Goal: Transaction & Acquisition: Obtain resource

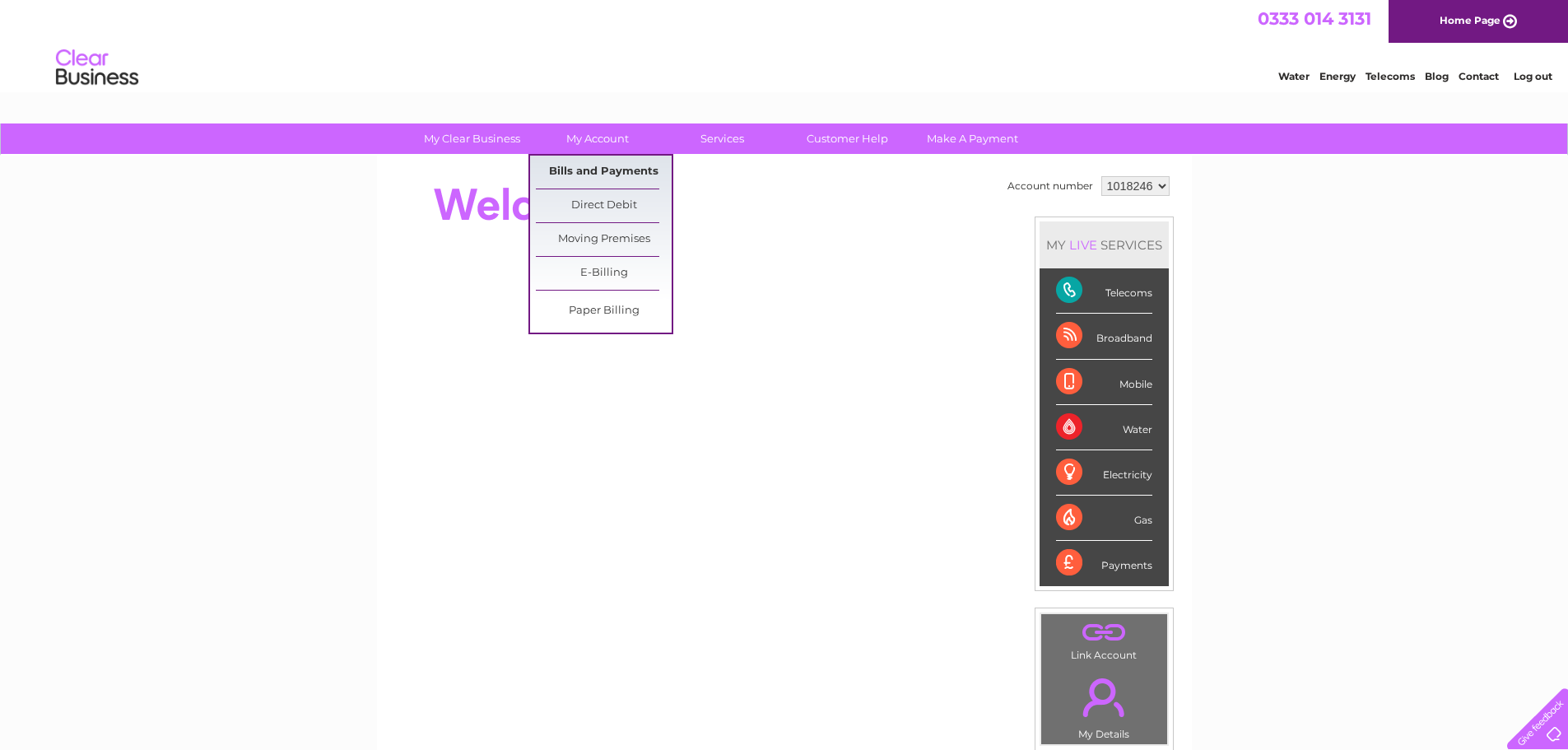
click at [591, 180] on link "Bills and Payments" at bounding box center [603, 171] width 135 height 32
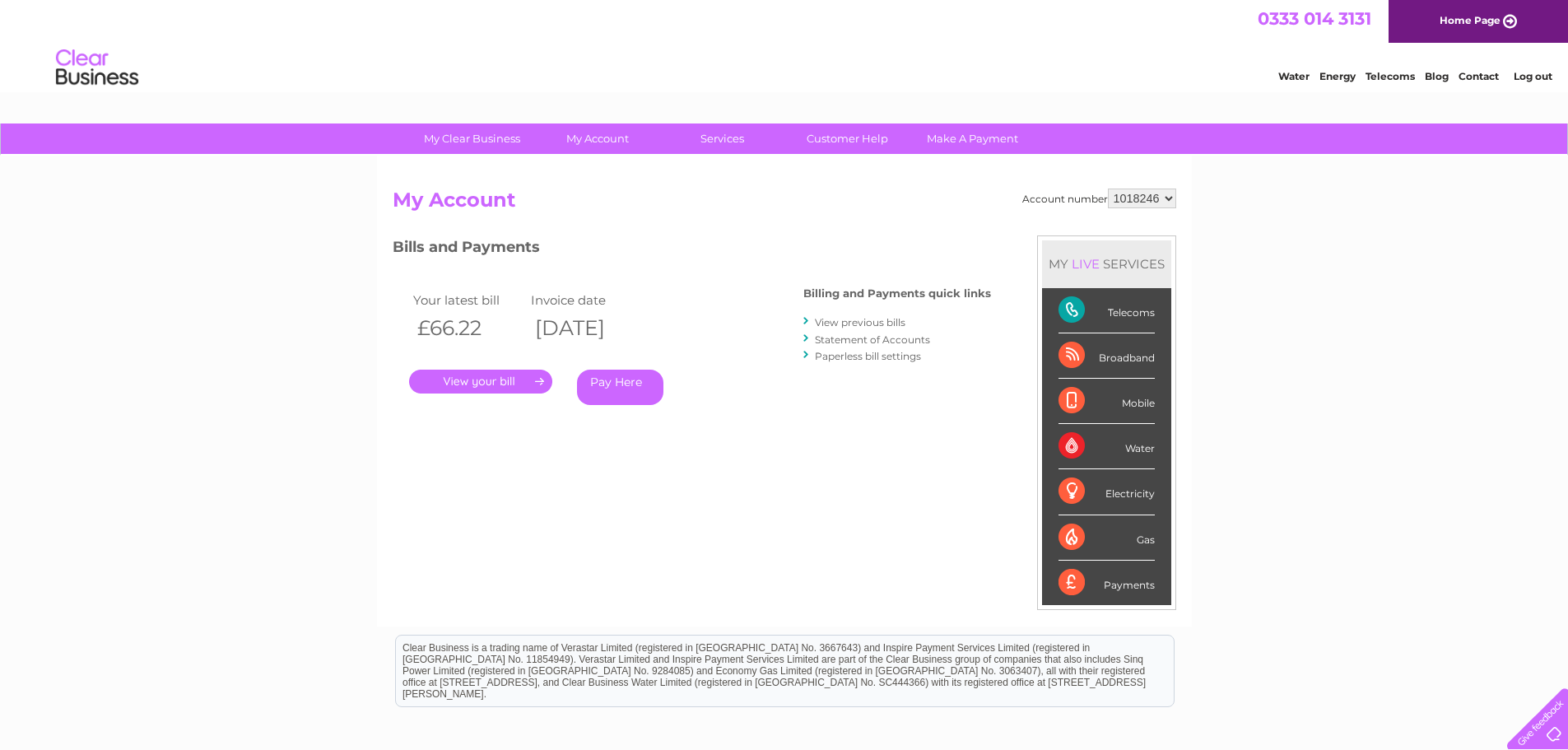
click at [502, 379] on link "." at bounding box center [480, 381] width 144 height 23
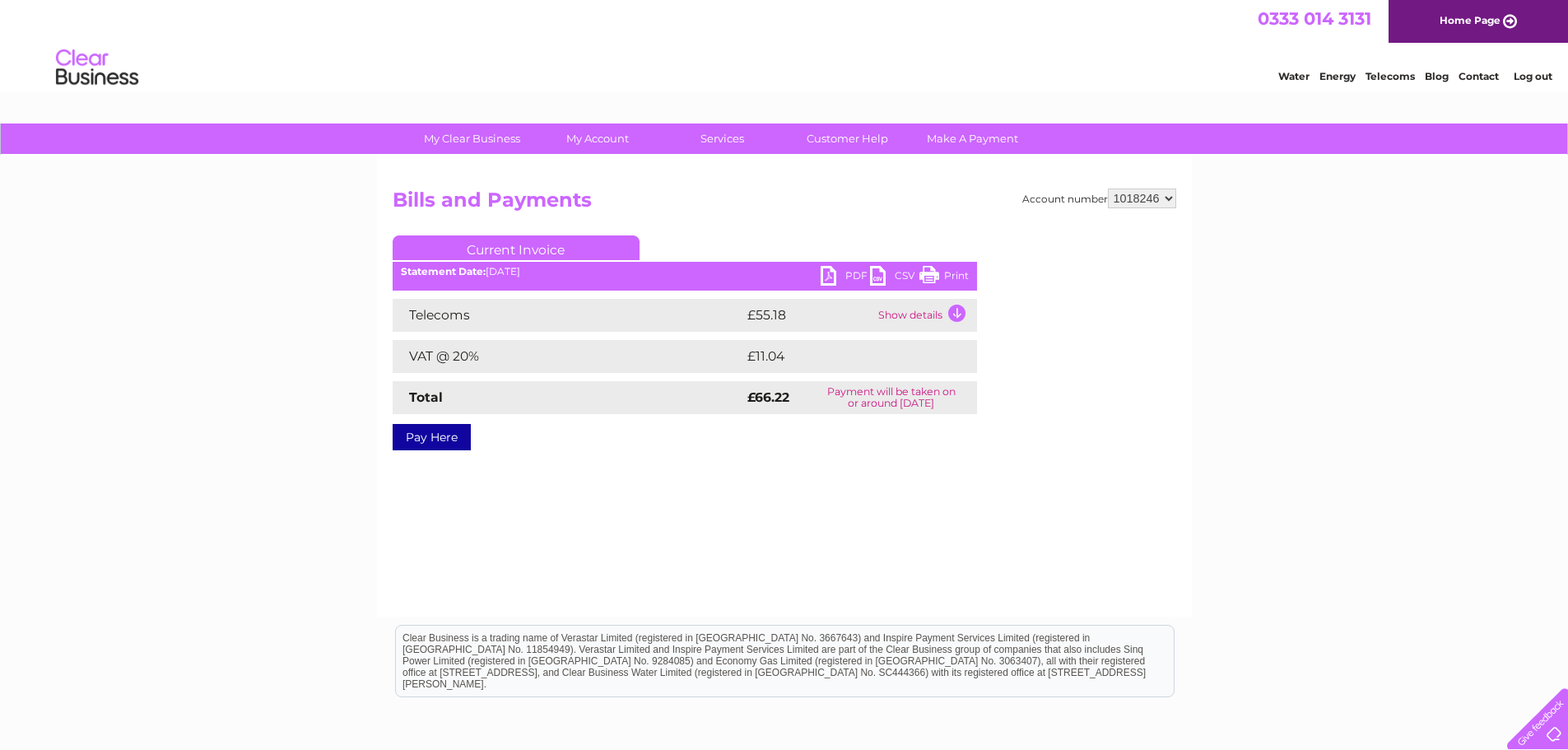
click at [829, 270] on link "PDF" at bounding box center [845, 277] width 50 height 23
